Goal: Information Seeking & Learning: Learn about a topic

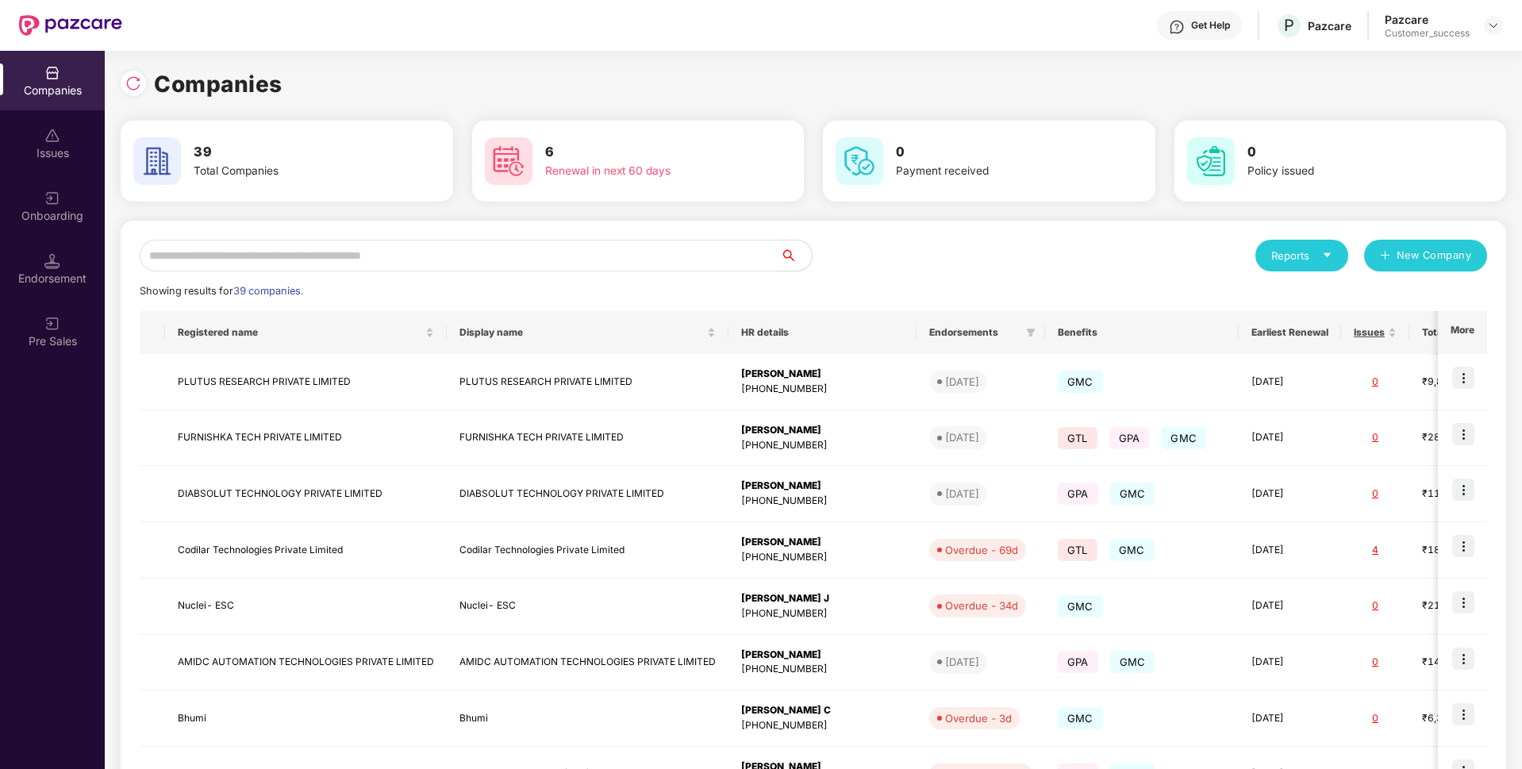
click at [1288, 260] on div "Reports" at bounding box center [1301, 256] width 61 height 16
click at [1301, 298] on div "Companies" at bounding box center [1294, 297] width 58 height 17
click at [1332, 236] on div "Reports New Company Showing results for 39 companies. Registered name Display n…" at bounding box center [814, 606] width 1386 height 771
click at [1309, 254] on div "Reports" at bounding box center [1301, 256] width 61 height 16
click at [1285, 303] on div "Companies" at bounding box center [1294, 297] width 58 height 17
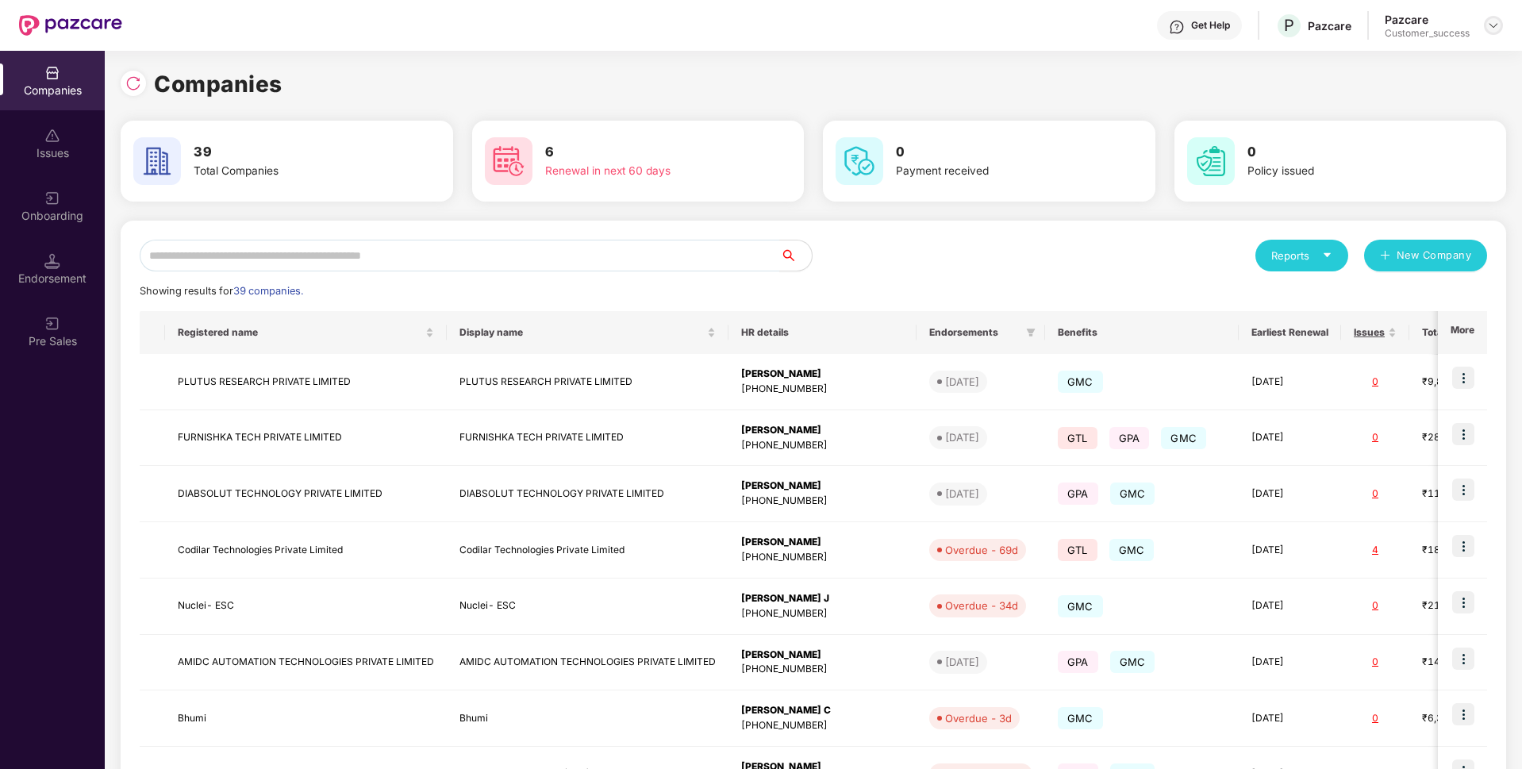
click at [1498, 33] on div at bounding box center [1493, 25] width 19 height 19
click at [1401, 102] on div "Logout" at bounding box center [1420, 94] width 206 height 31
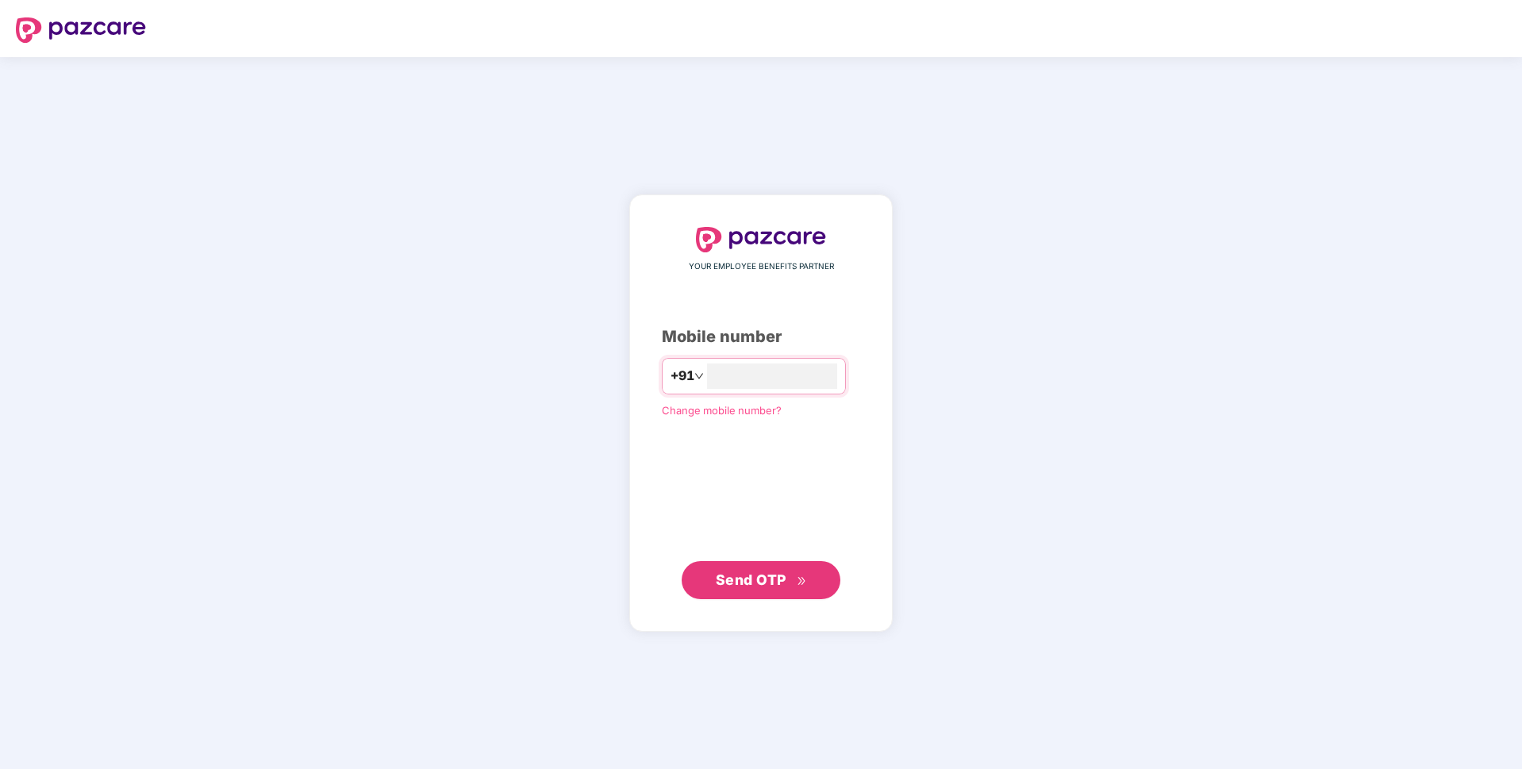
type input "**********"
click at [751, 594] on button "Send OTP" at bounding box center [761, 579] width 159 height 38
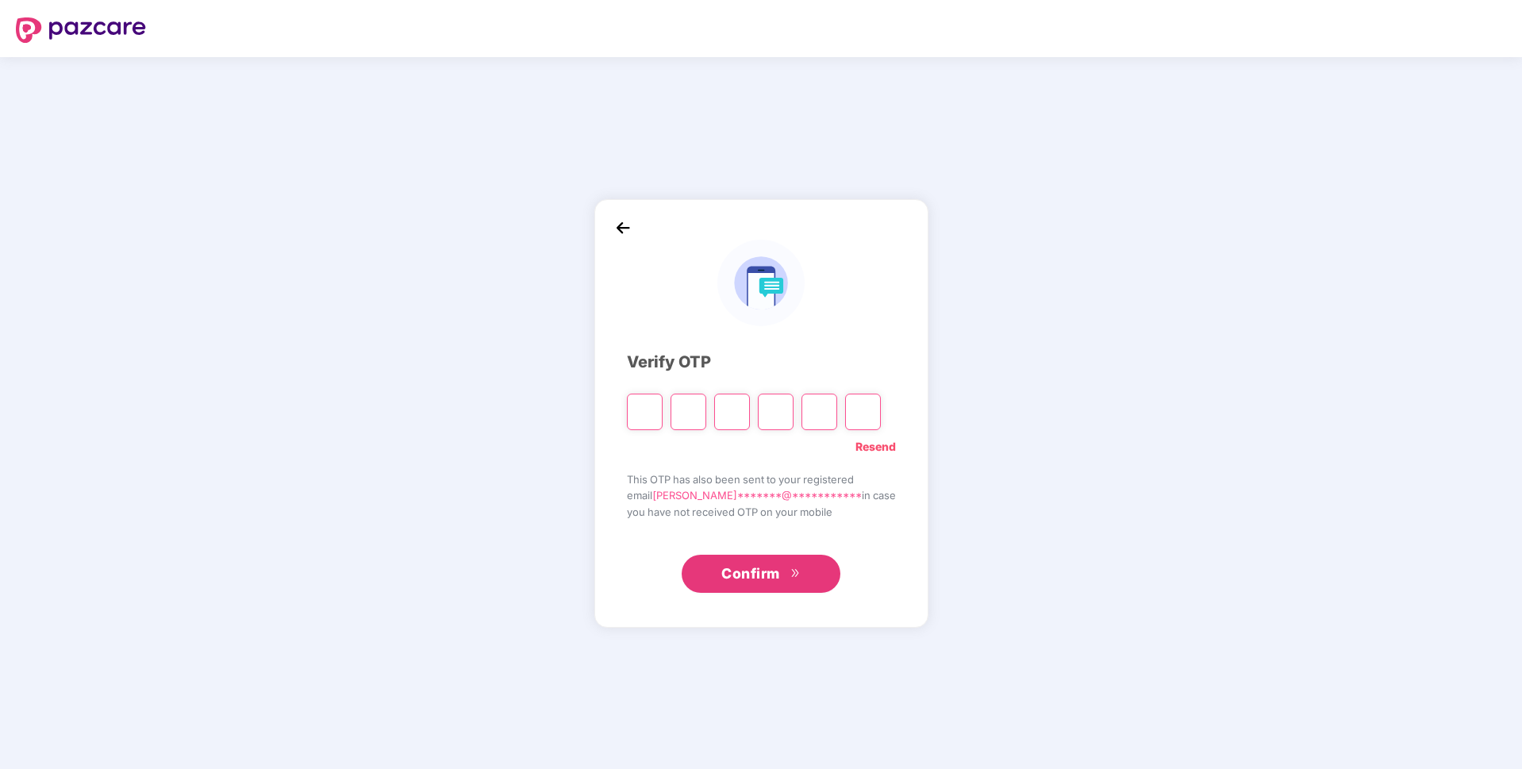
click at [866, 447] on link "Resend" at bounding box center [875, 446] width 40 height 17
click at [656, 411] on input "Please enter verification code. Digit 1" at bounding box center [645, 412] width 36 height 37
paste input "*"
type input "*"
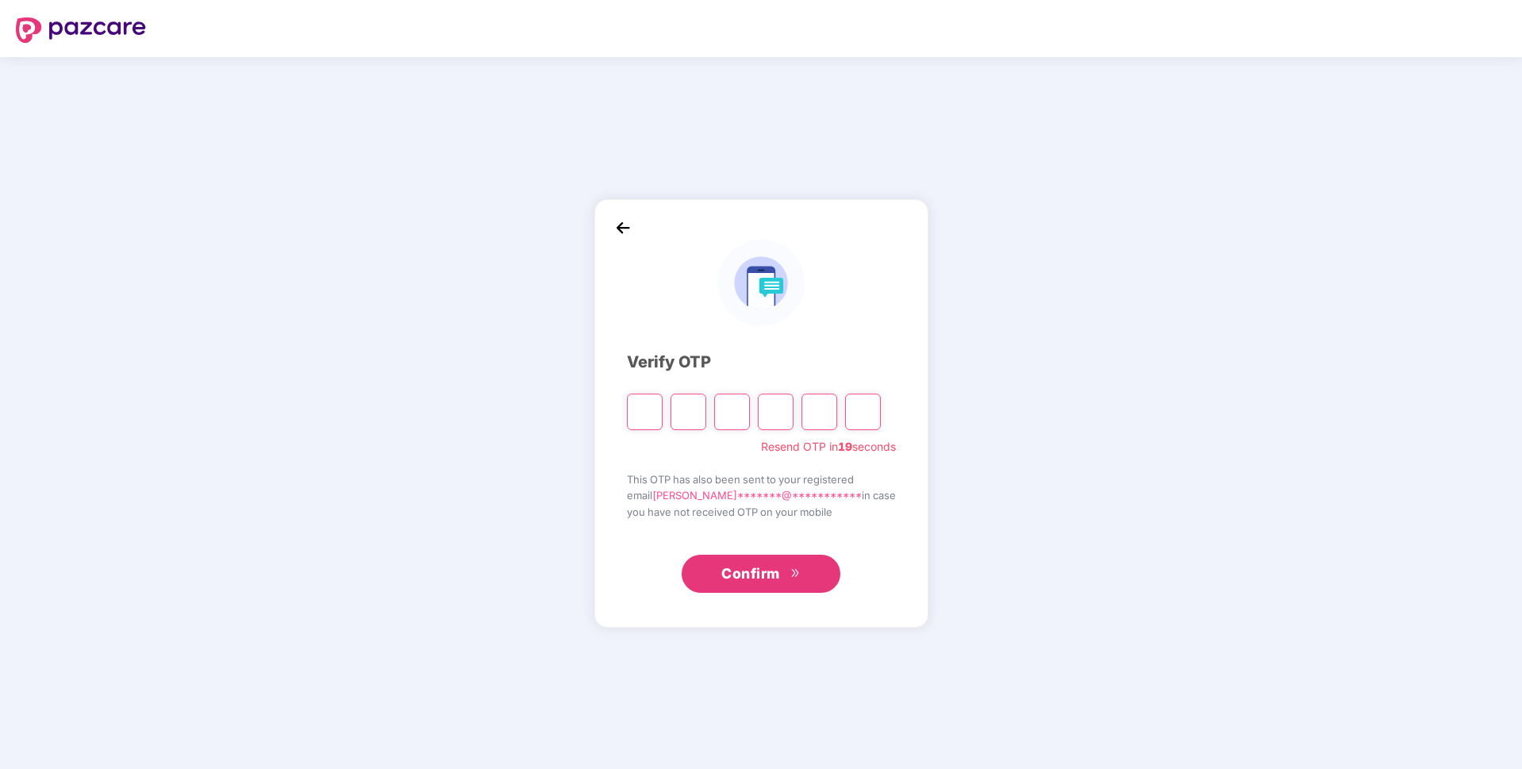
type input "*"
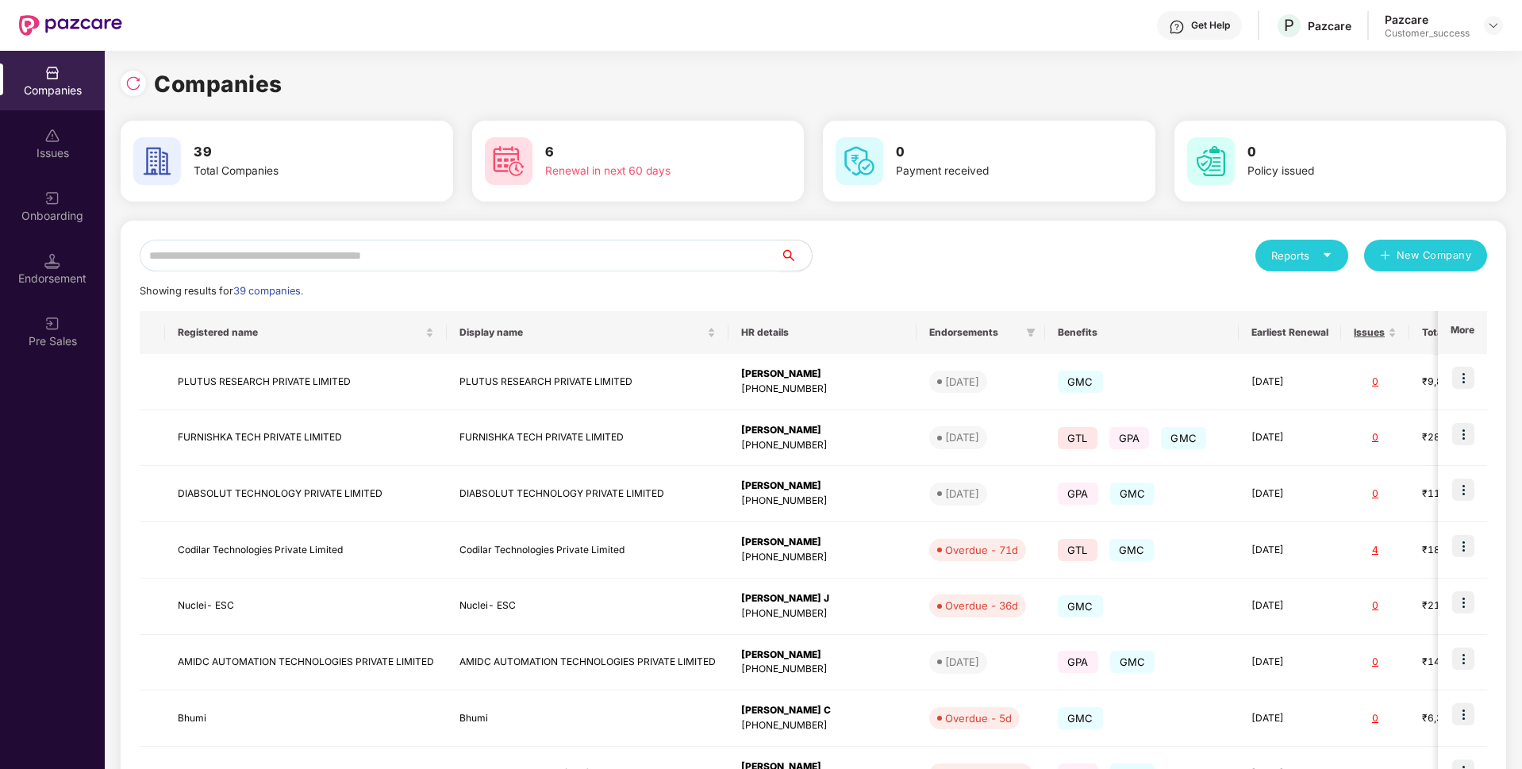
click at [1290, 261] on div "Reports" at bounding box center [1301, 256] width 61 height 16
click at [1301, 307] on li "Companies" at bounding box center [1334, 298] width 159 height 32
click at [1308, 252] on div "Reports" at bounding box center [1301, 256] width 61 height 16
click at [1294, 294] on div "Companies" at bounding box center [1294, 297] width 58 height 17
